Goal: Task Accomplishment & Management: Complete application form

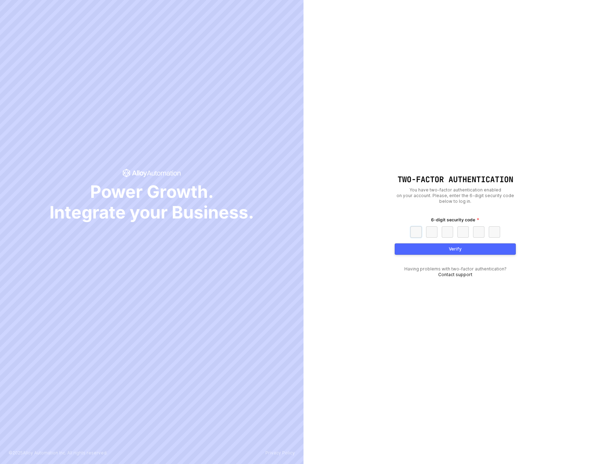
click at [414, 232] on input "text" at bounding box center [415, 231] width 11 height 11
paste input "1"
type input "1"
type input "3"
type input "6"
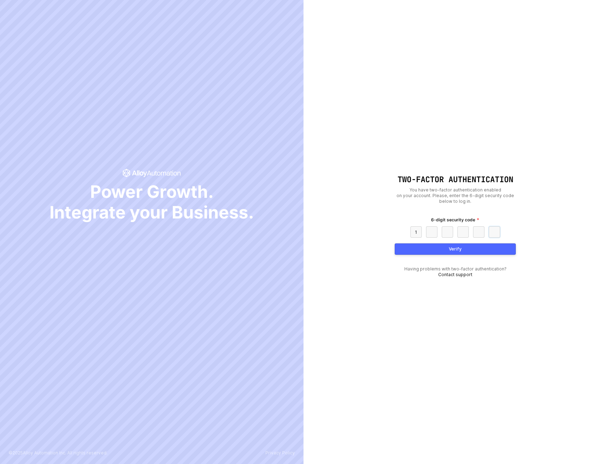
type input "3"
type input "1"
click at [447, 252] on button "Verify" at bounding box center [455, 249] width 121 height 11
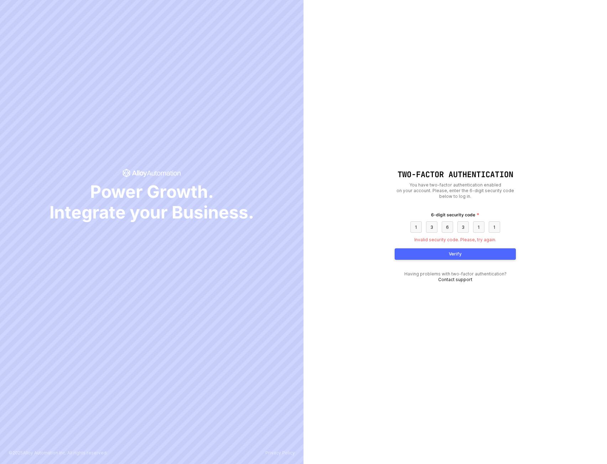
click at [466, 256] on button "Verify" at bounding box center [455, 254] width 121 height 11
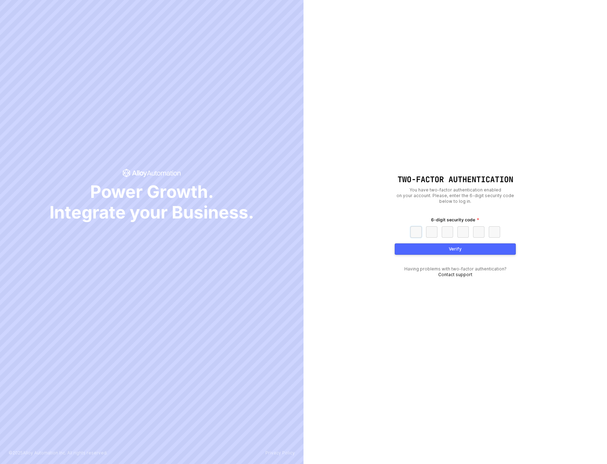
click at [414, 235] on input "text" at bounding box center [415, 231] width 11 height 11
paste input "1"
type input "1"
type input "3"
type input "6"
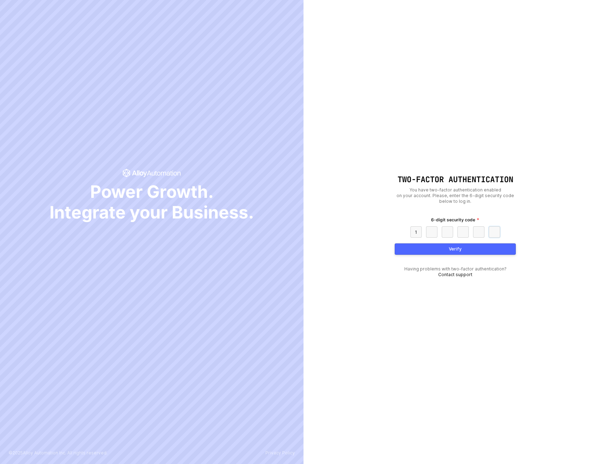
type input "3"
type input "1"
click at [449, 250] on button "Verify" at bounding box center [455, 249] width 121 height 11
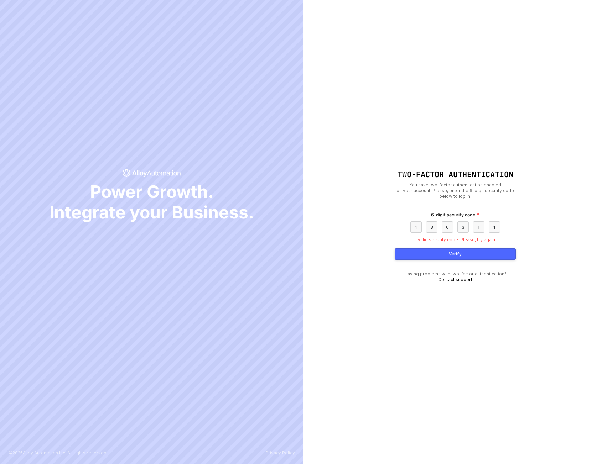
click at [365, 150] on div "Two-Factor Authentication You have two-factor authentication enabled on your ac…" at bounding box center [454, 232] width 303 height 464
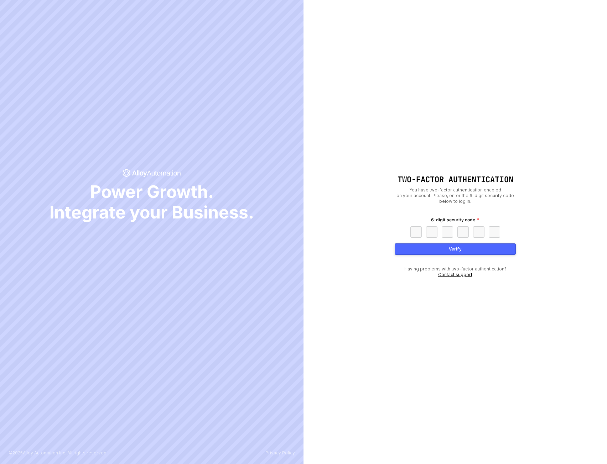
click at [460, 274] on link "Contact support" at bounding box center [455, 274] width 34 height 5
click at [417, 232] on input "text" at bounding box center [415, 231] width 11 height 11
paste input "1"
type input "1"
type input "3"
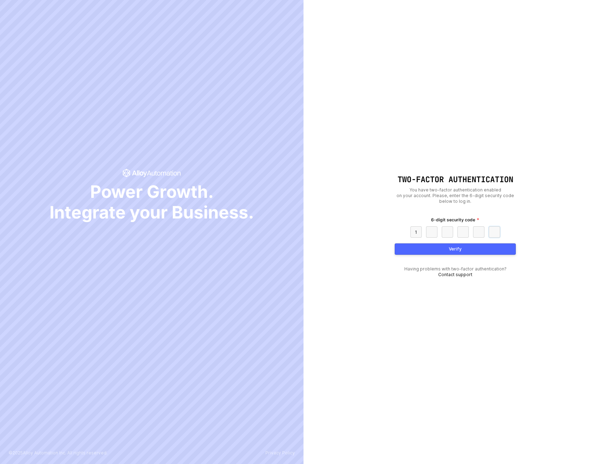
type input "6"
type input "3"
type input "1"
click at [460, 251] on div "Verify" at bounding box center [455, 249] width 13 height 6
